Goal: Information Seeking & Learning: Find specific fact

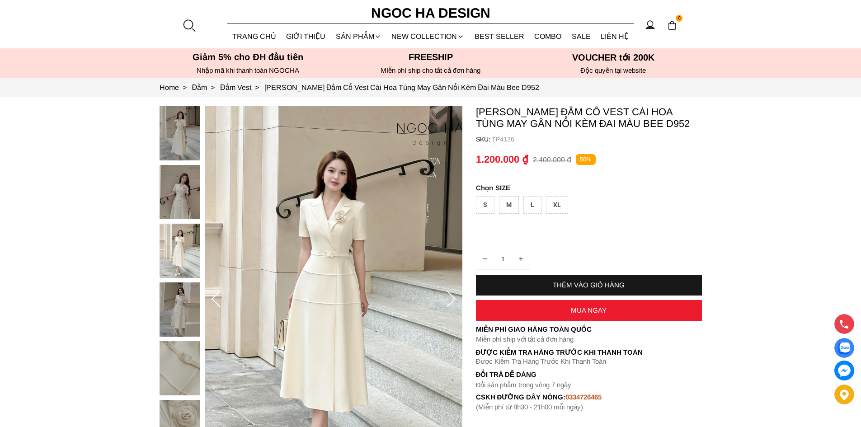
click at [192, 25] on div at bounding box center [189, 26] width 14 height 14
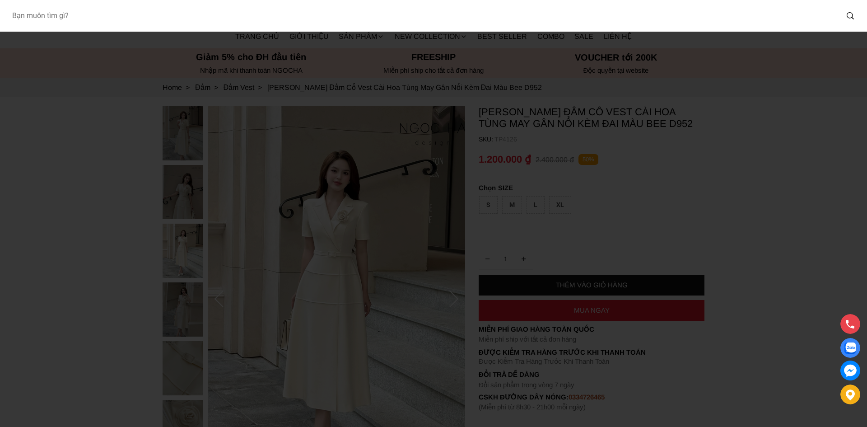
click at [220, 17] on input "Input search Bạn muốn tìm gì?" at bounding box center [422, 15] width 834 height 21
type input "1082"
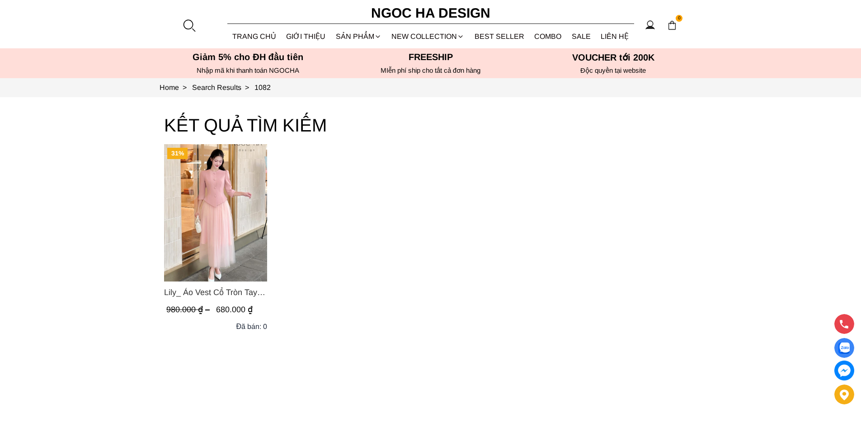
click at [333, 185] on div "31% Lily_ Áo Vest Cổ Tròn Tay Lừng Mix Chân Váy Lưới Màu Hồng A1082+CV140 980.0…" at bounding box center [430, 240] width 533 height 192
click at [192, 23] on div at bounding box center [189, 26] width 14 height 14
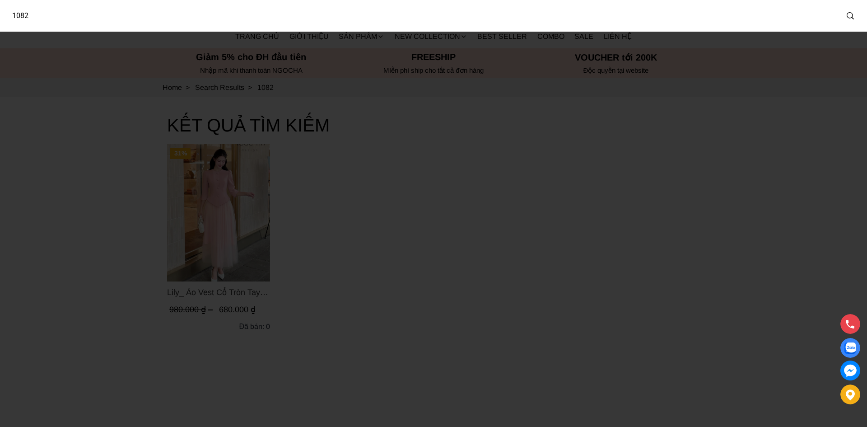
click at [211, 22] on input "1082" at bounding box center [422, 15] width 834 height 21
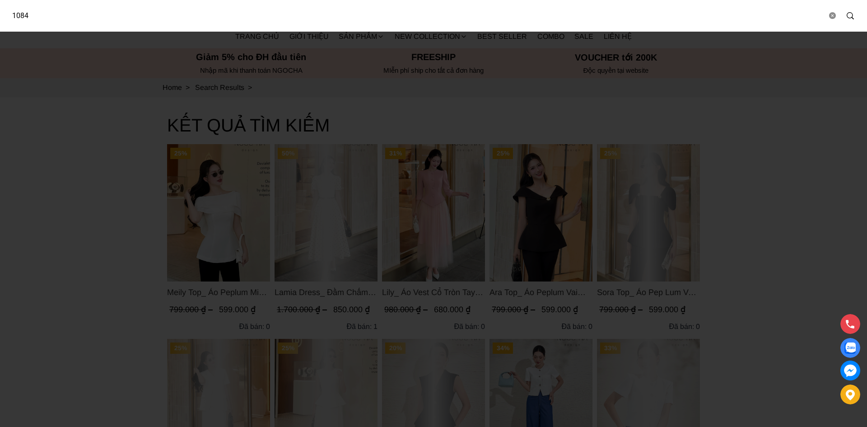
type input "1084"
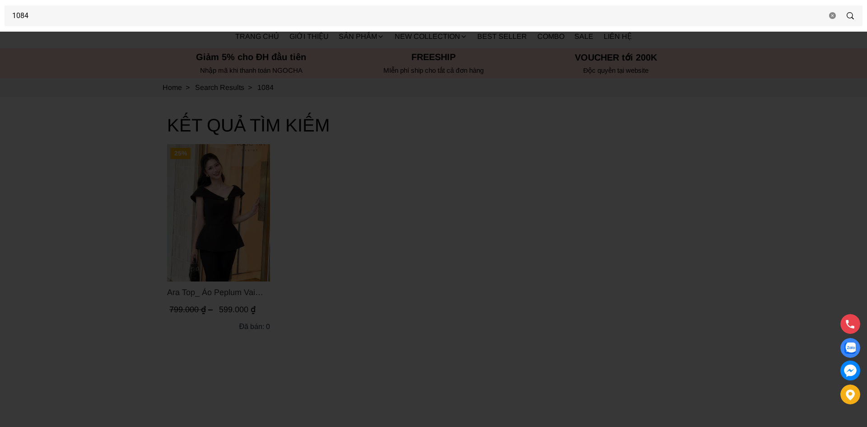
click at [104, 190] on div at bounding box center [433, 213] width 867 height 427
